Goal: Task Accomplishment & Management: Complete application form

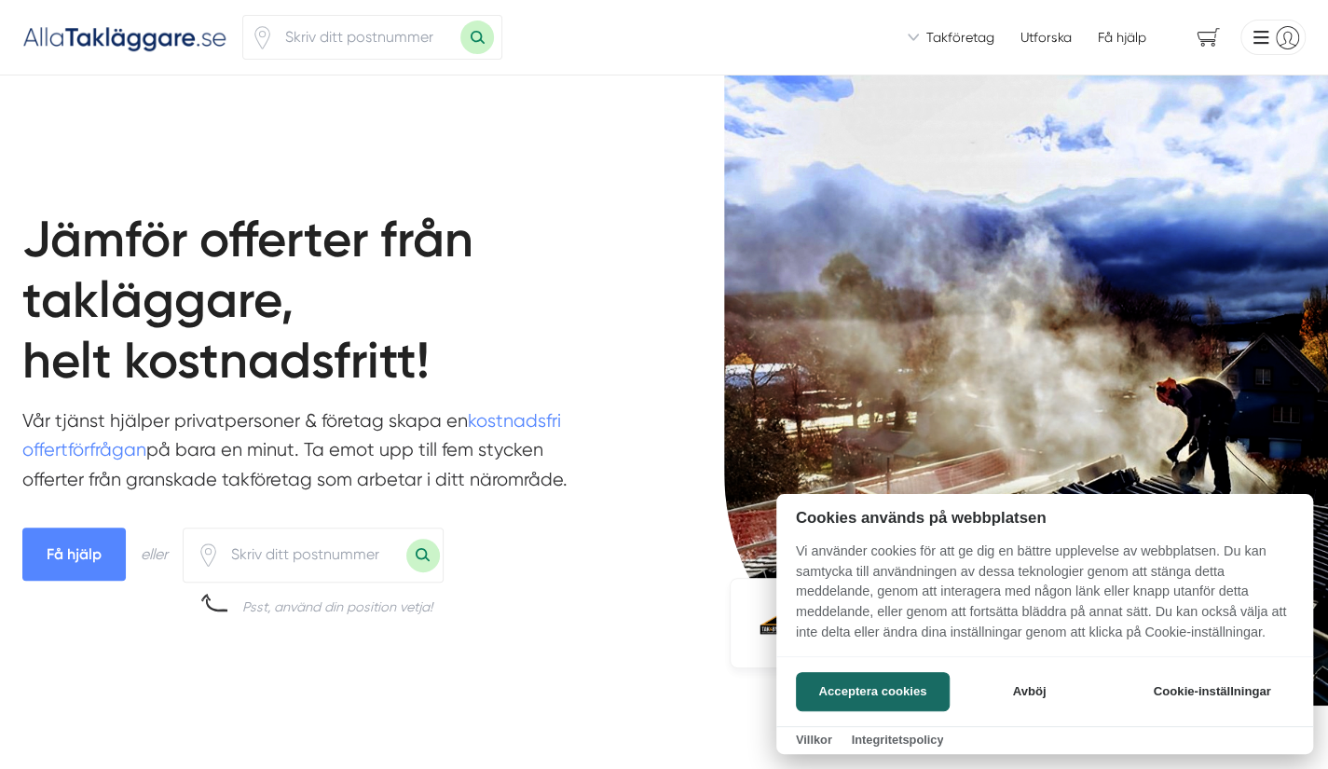
click at [348, 43] on div at bounding box center [664, 384] width 1328 height 769
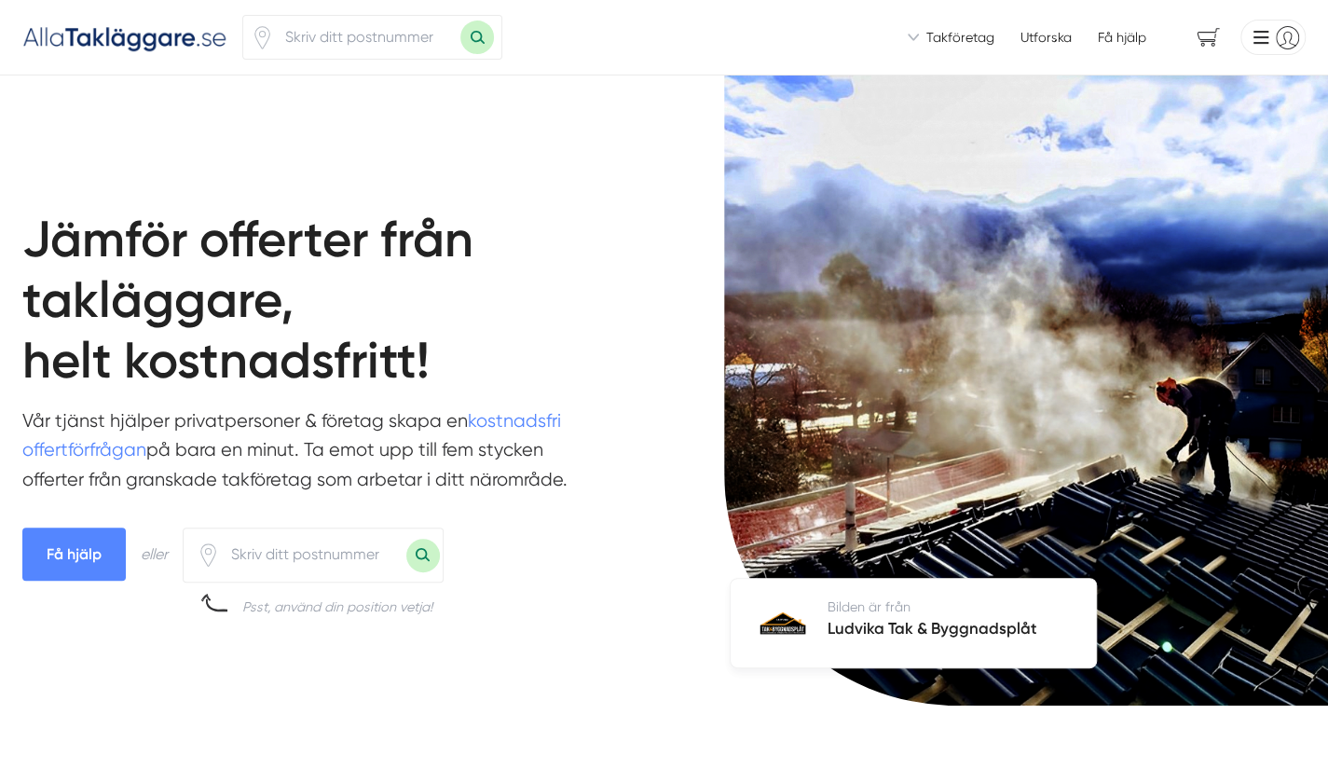
click at [348, 43] on input "number" at bounding box center [367, 37] width 186 height 43
type input "1162"
click at [460, 20] on button "Sök med postnummer" at bounding box center [477, 37] width 34 height 34
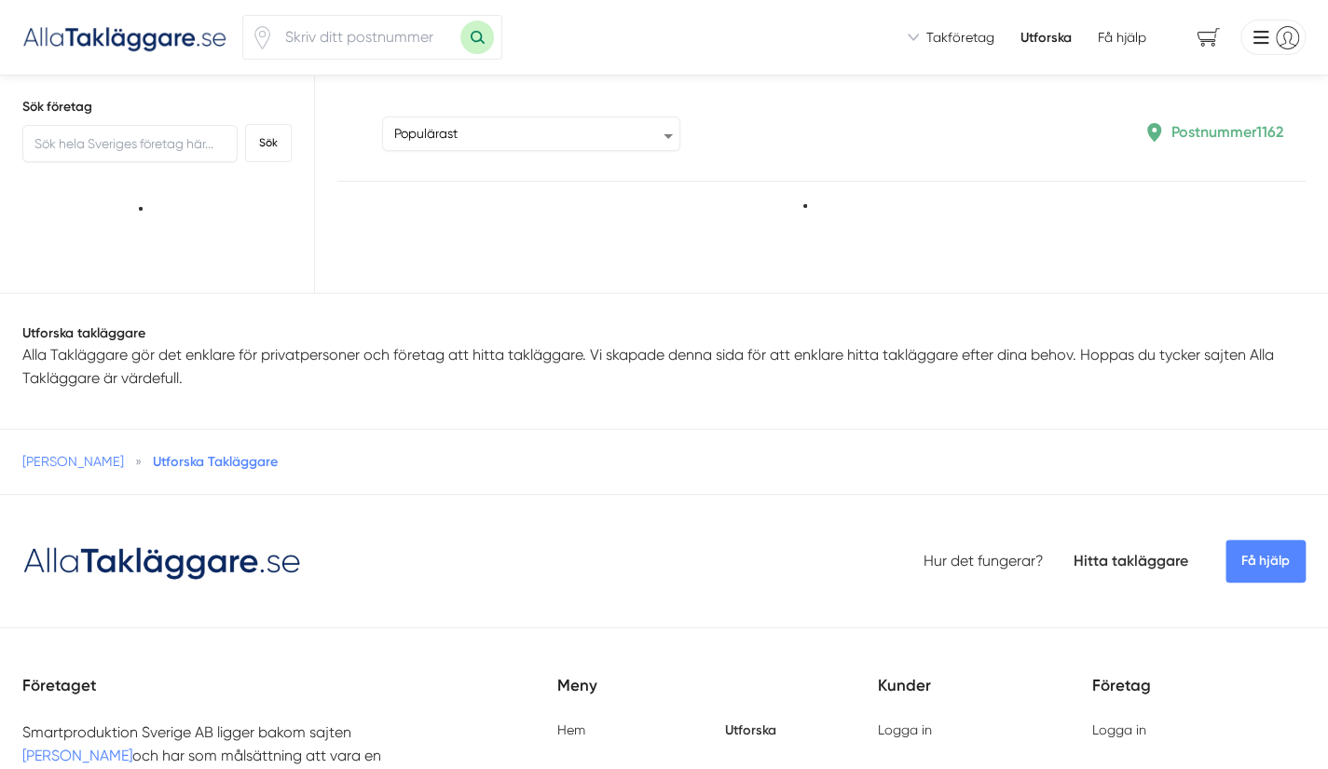
click at [297, 42] on input "number" at bounding box center [367, 37] width 186 height 43
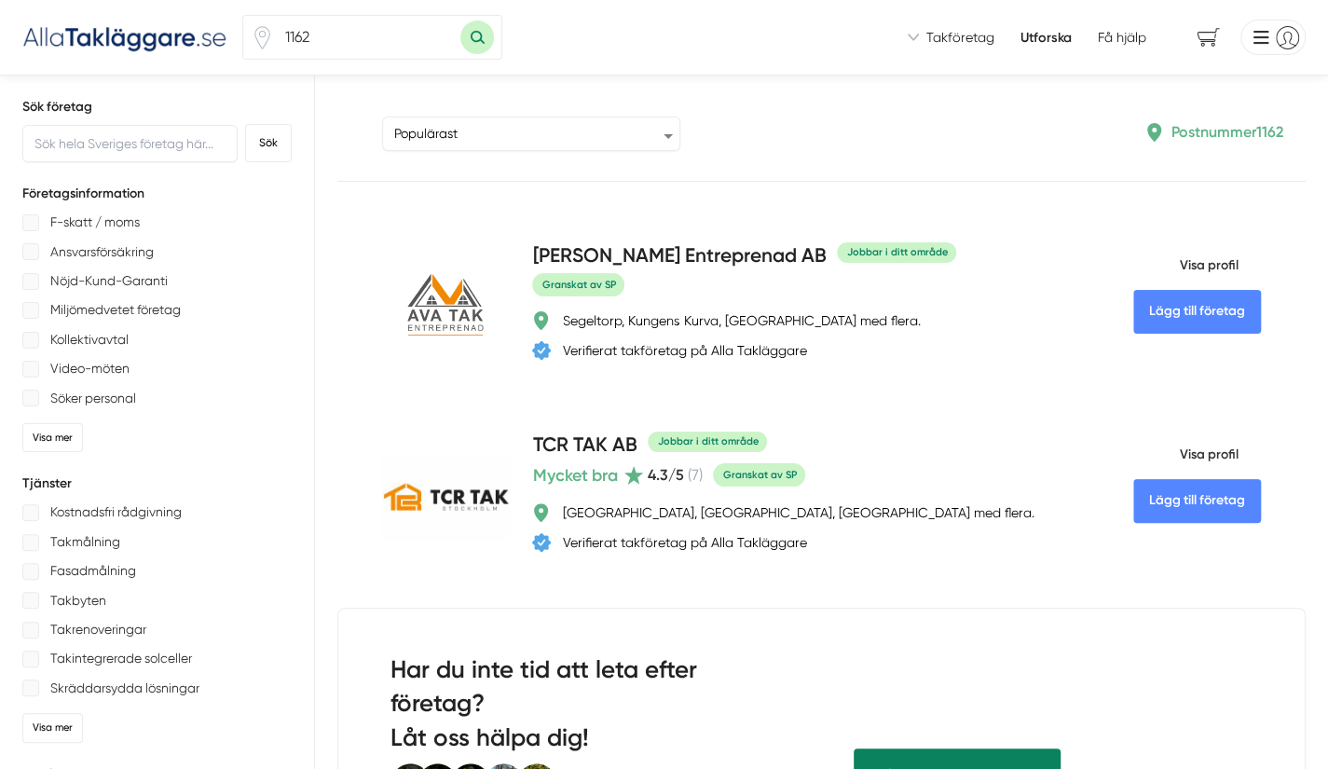
type input "1162"
click at [840, 130] on div "Sortera Populärast Högst omdöme Flest omdömen Senaste uppdaterade Nyaste företa…" at bounding box center [624, 132] width 529 height 38
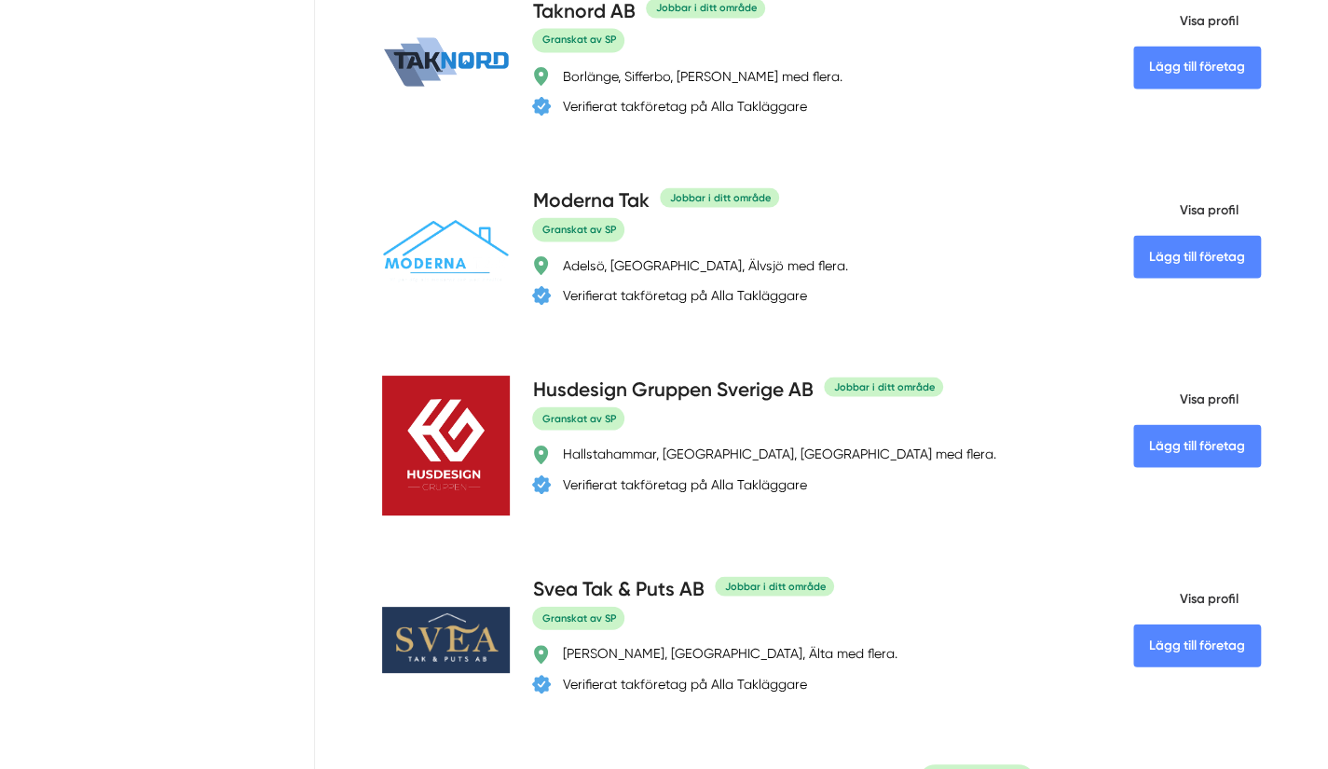
scroll to position [5746, 0]
